Goal: Transaction & Acquisition: Obtain resource

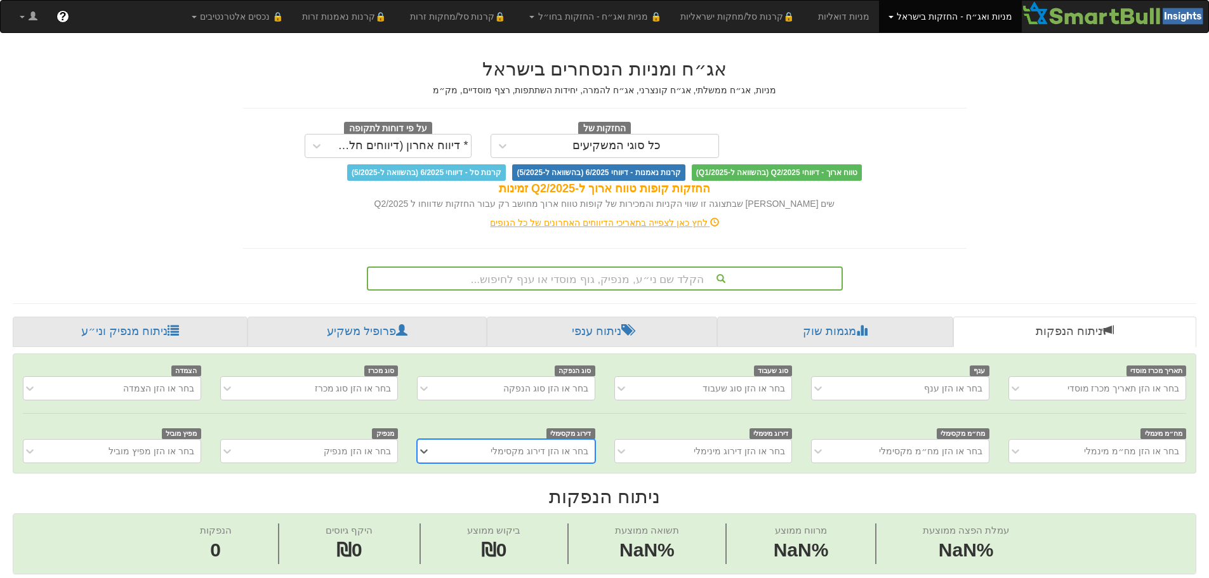
scroll to position [0, 10]
click at [661, 279] on div "הקלד שם ני״ע, מנפיק, גוף מוסדי או ענף לחיפוש..." at bounding box center [605, 279] width 476 height 24
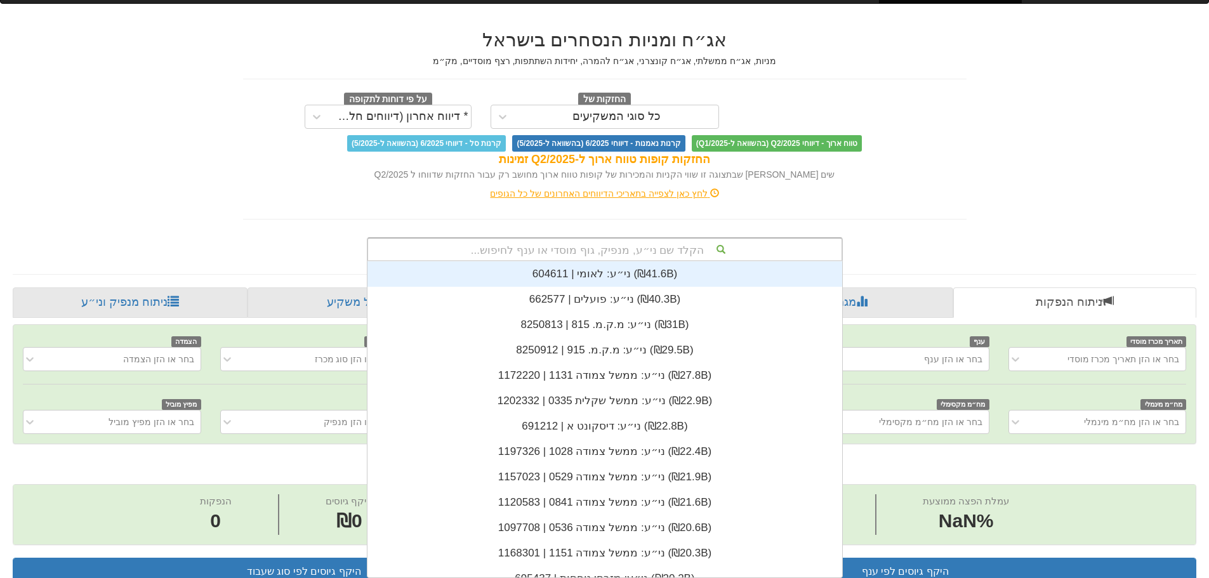
scroll to position [316, 0]
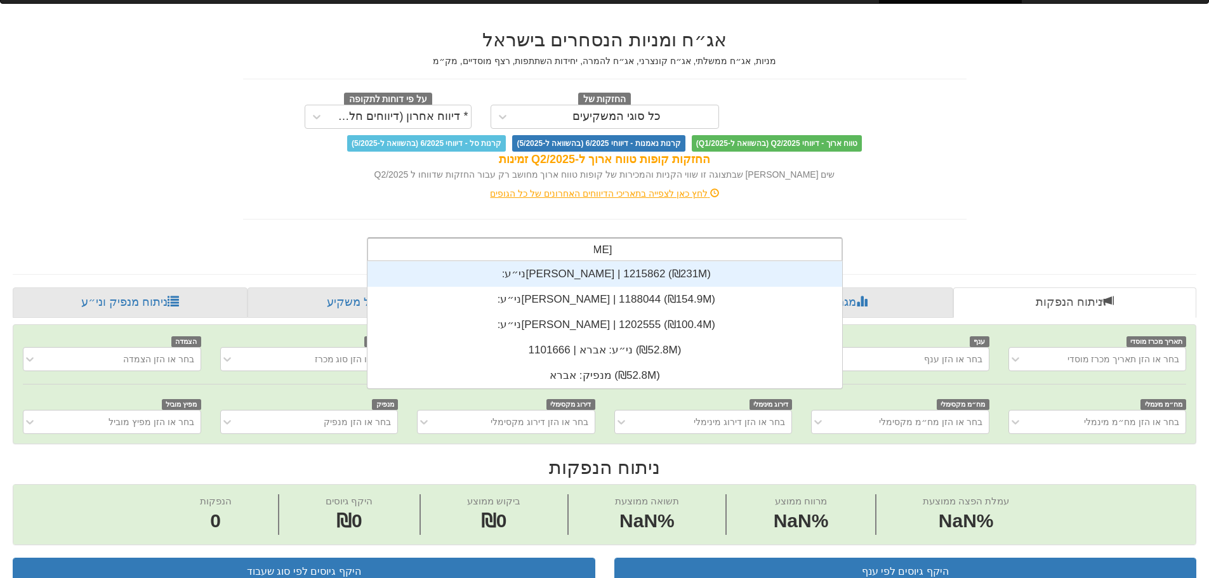
type input "אברא"
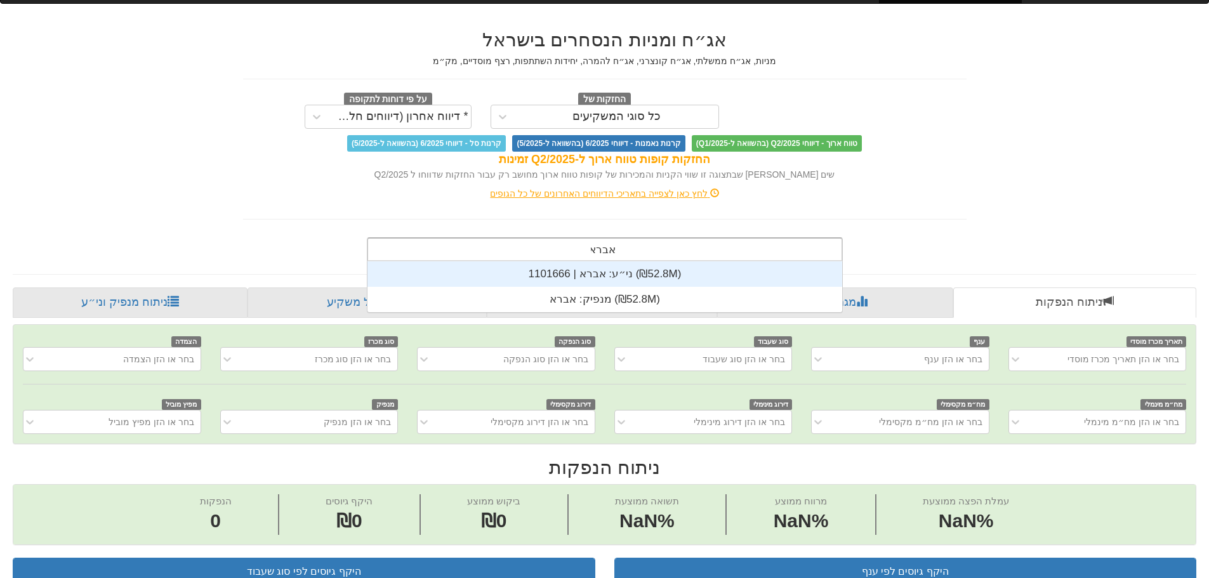
scroll to position [51, 0]
click at [693, 281] on div "ני״ע: ‏אברא | 1101666 ‎(₪52.8M)‎" at bounding box center [605, 274] width 475 height 25
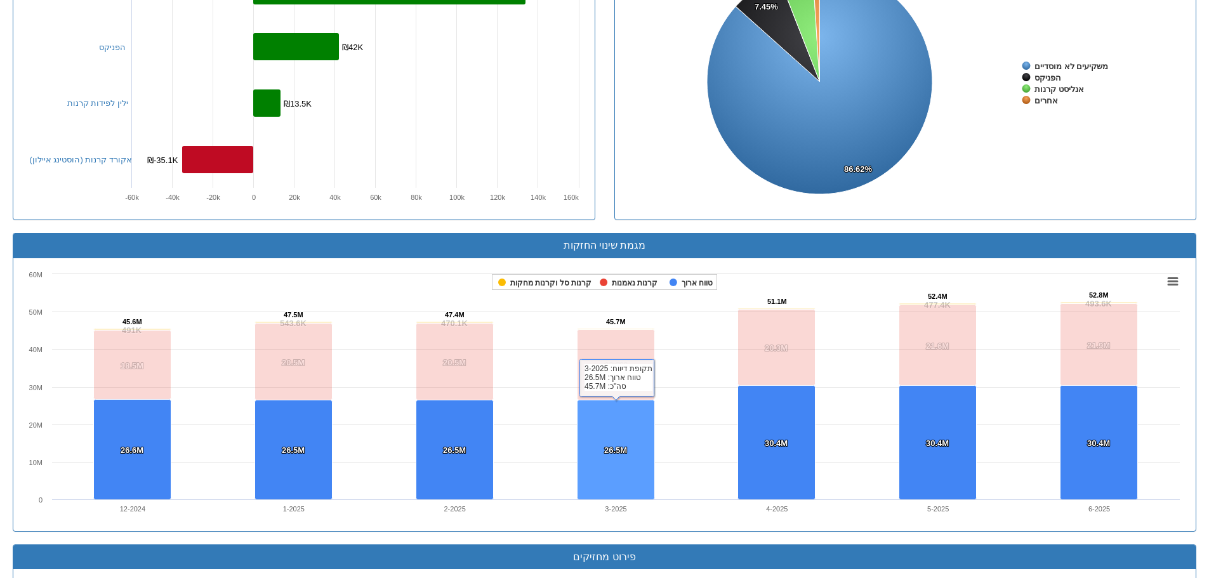
scroll to position [952, 0]
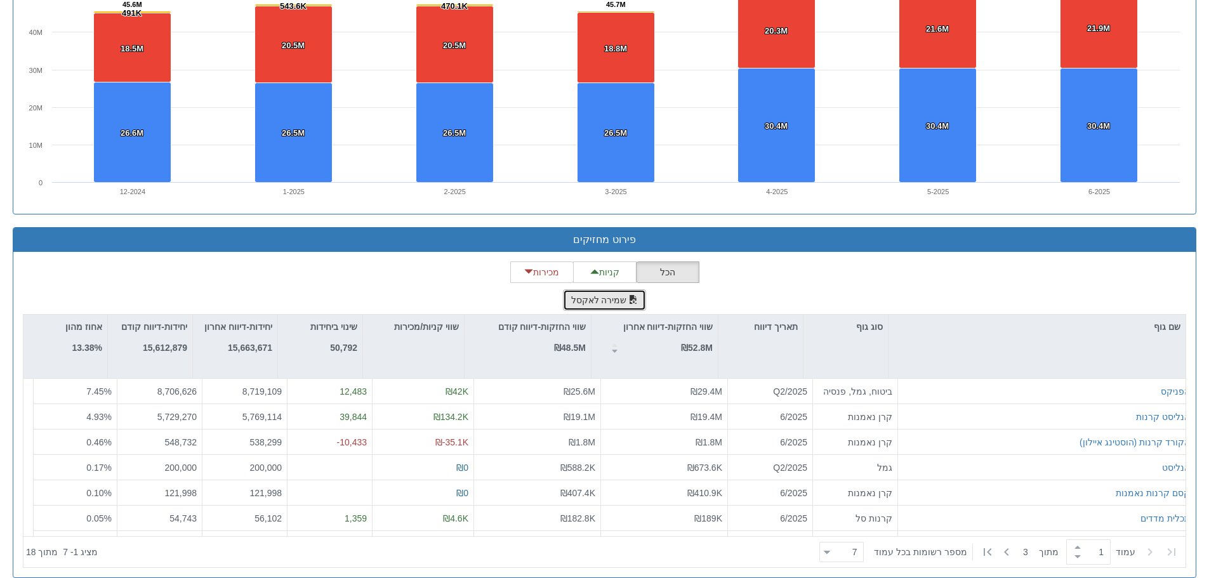
click at [616, 297] on button "שמירה לאקסל" at bounding box center [605, 301] width 84 height 22
